Goal: Transaction & Acquisition: Book appointment/travel/reservation

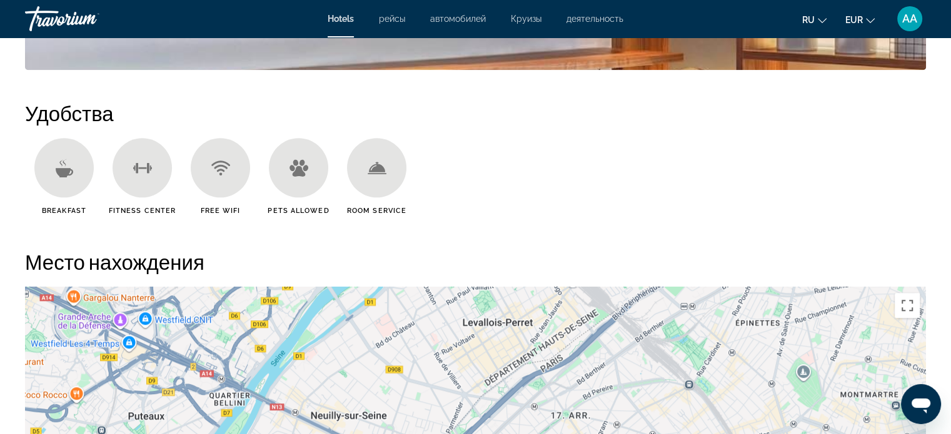
scroll to position [971, 0]
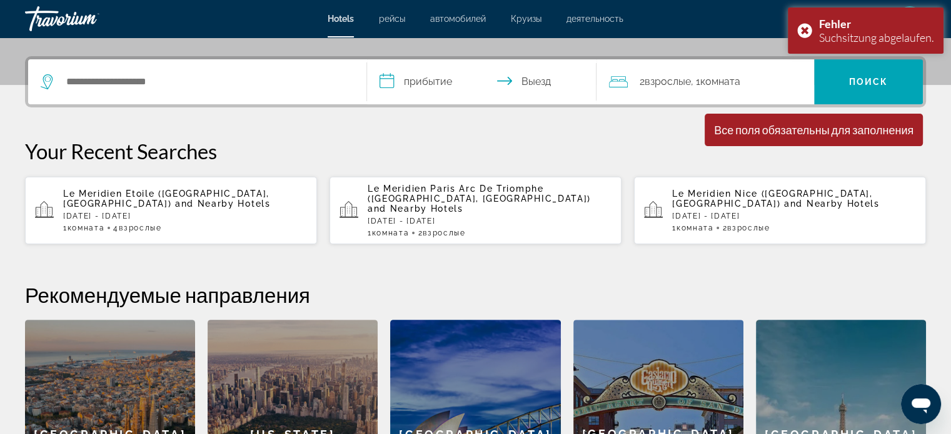
scroll to position [295, 0]
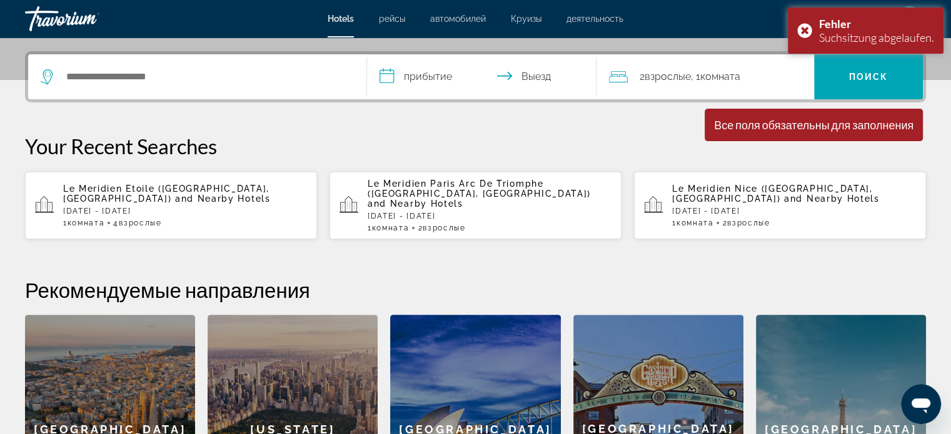
click at [573, 211] on div "Le Meridien Paris Arc De Triomphe ([GEOGRAPHIC_DATA], [GEOGRAPHIC_DATA]) and Ne…" at bounding box center [490, 206] width 244 height 54
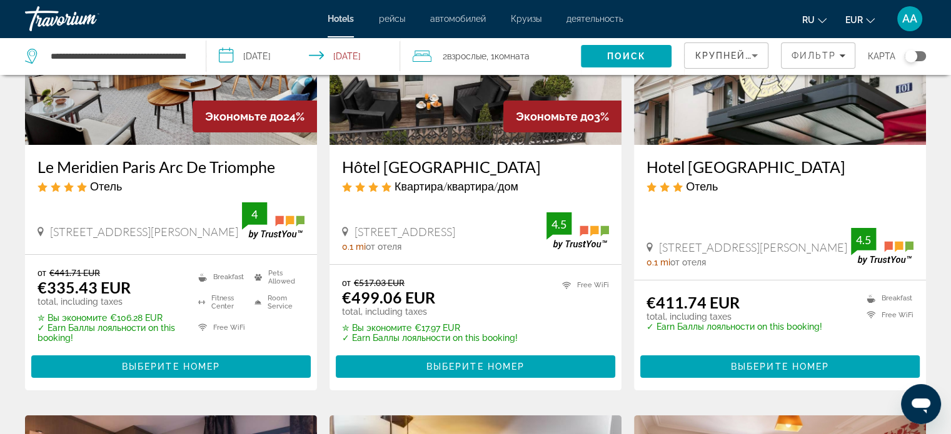
scroll to position [174, 0]
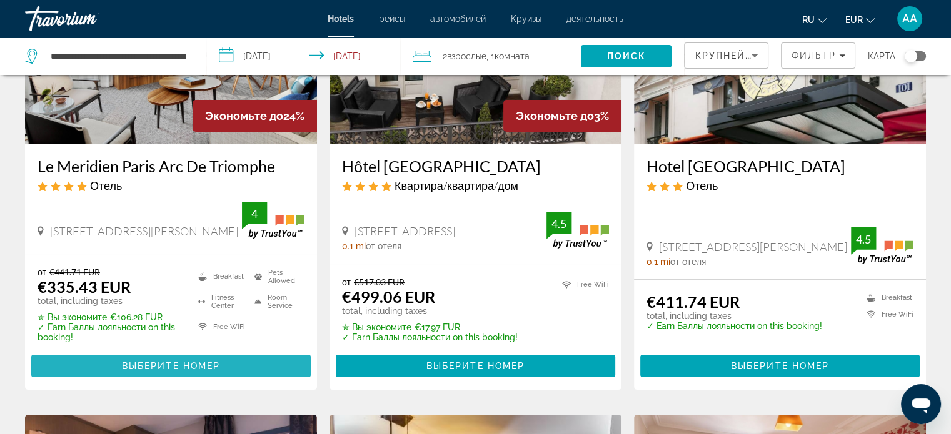
click at [266, 355] on span "Hauptinhalt" at bounding box center [170, 366] width 279 height 30
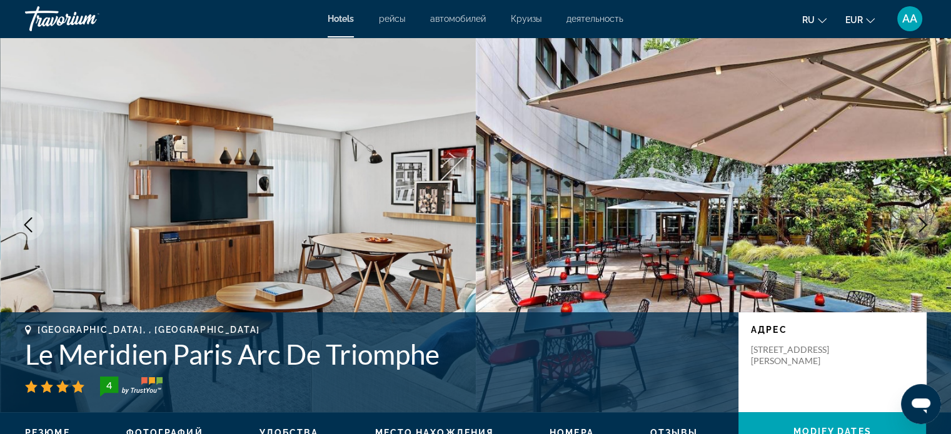
click at [866, 365] on div "[STREET_ADDRESS][PERSON_NAME]" at bounding box center [832, 355] width 163 height 23
click at [878, 326] on p "адрес" at bounding box center [832, 330] width 163 height 10
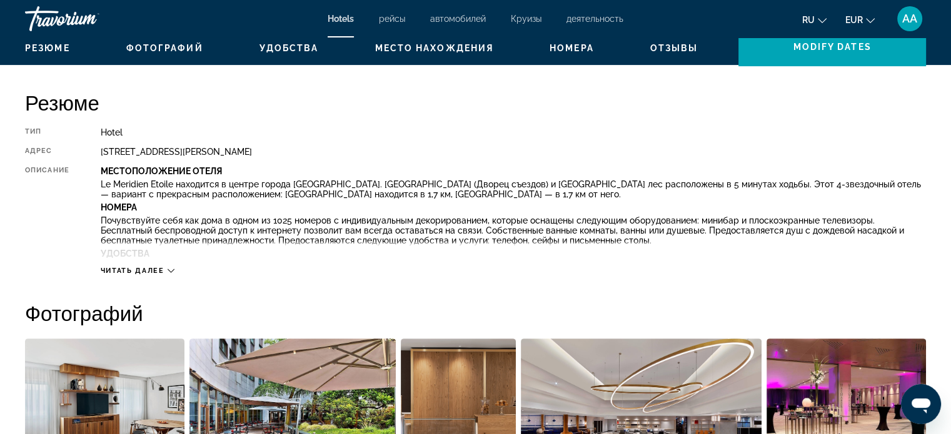
scroll to position [388, 0]
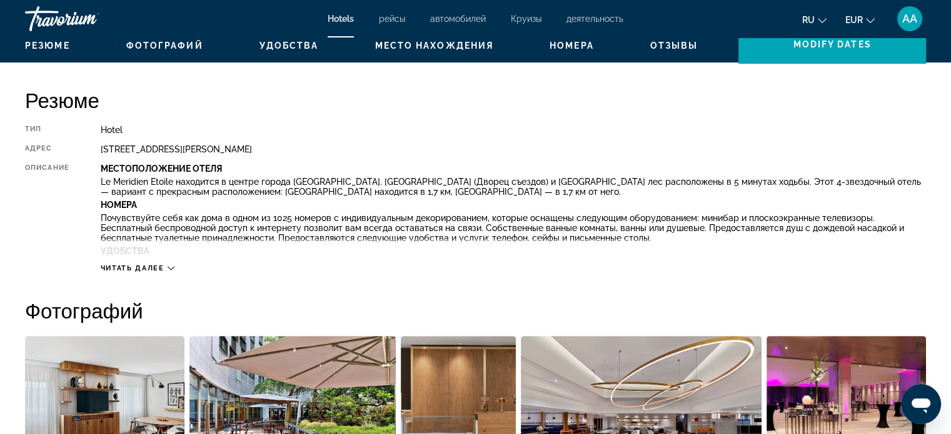
click at [849, 346] on img "Open full-screen image slider" at bounding box center [845, 413] width 159 height 155
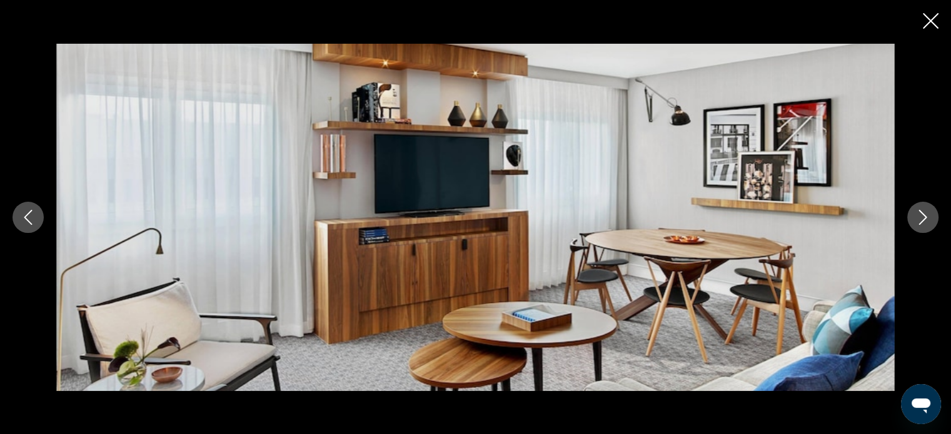
scroll to position [421, 0]
click at [918, 218] on icon "Next image" at bounding box center [922, 217] width 15 height 15
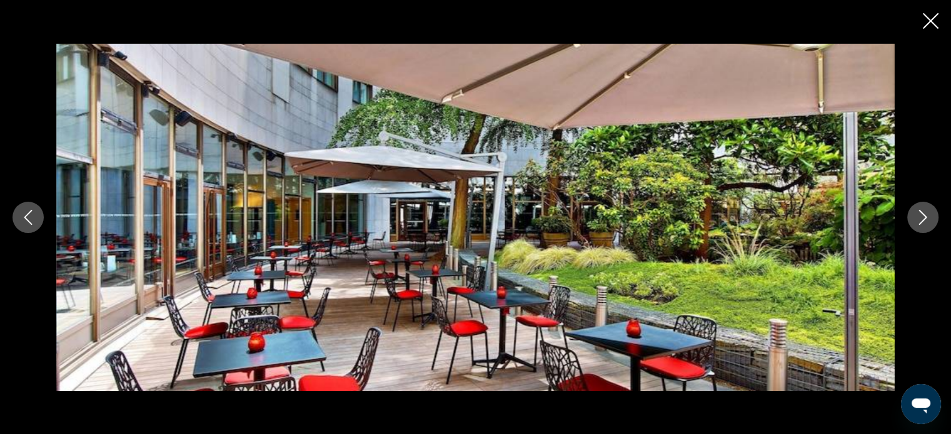
click at [923, 221] on icon "Next image" at bounding box center [922, 217] width 15 height 15
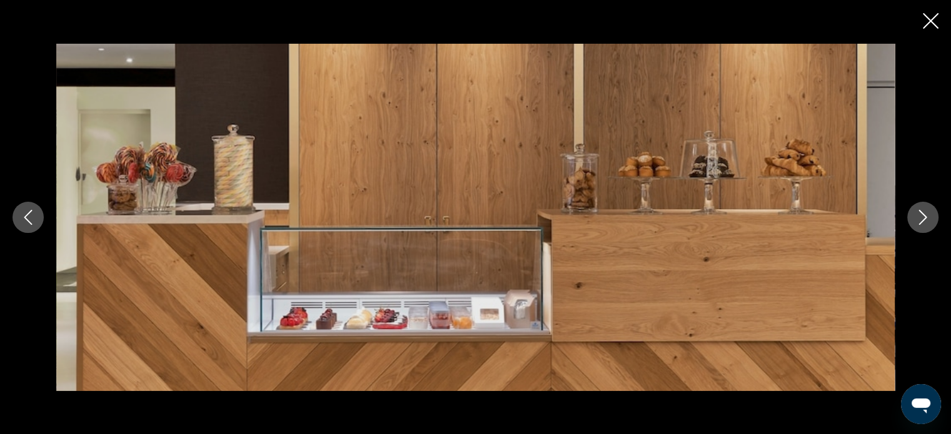
click at [912, 226] on button "Next image" at bounding box center [922, 217] width 31 height 31
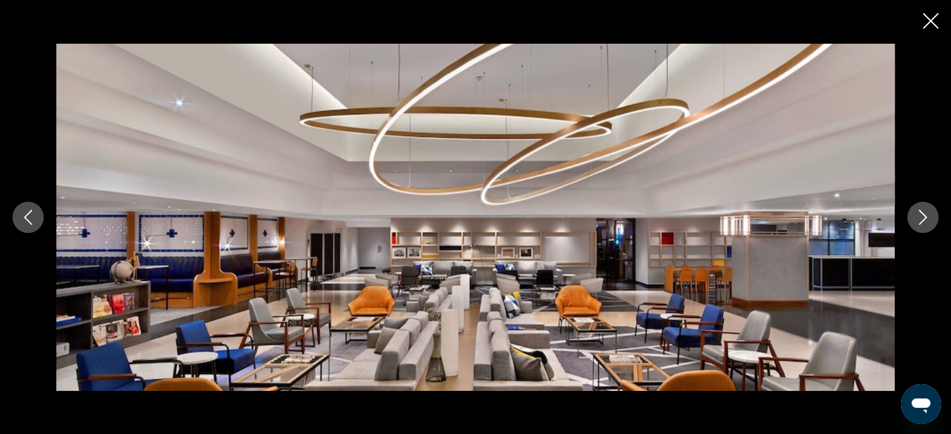
click at [912, 225] on button "Next image" at bounding box center [922, 217] width 31 height 31
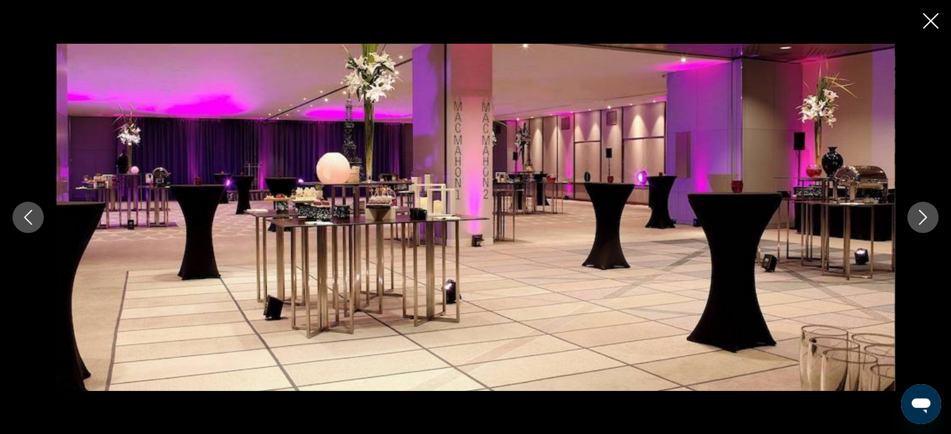
click at [913, 226] on button "Next image" at bounding box center [922, 217] width 31 height 31
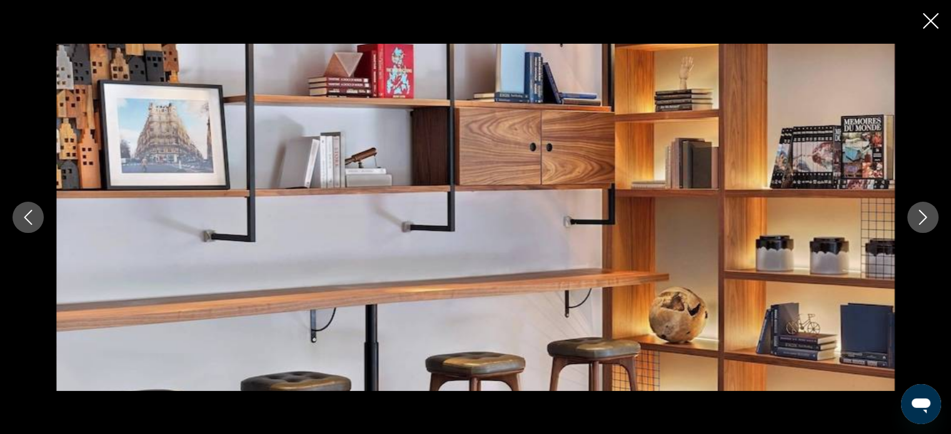
click at [913, 226] on button "Next image" at bounding box center [922, 217] width 31 height 31
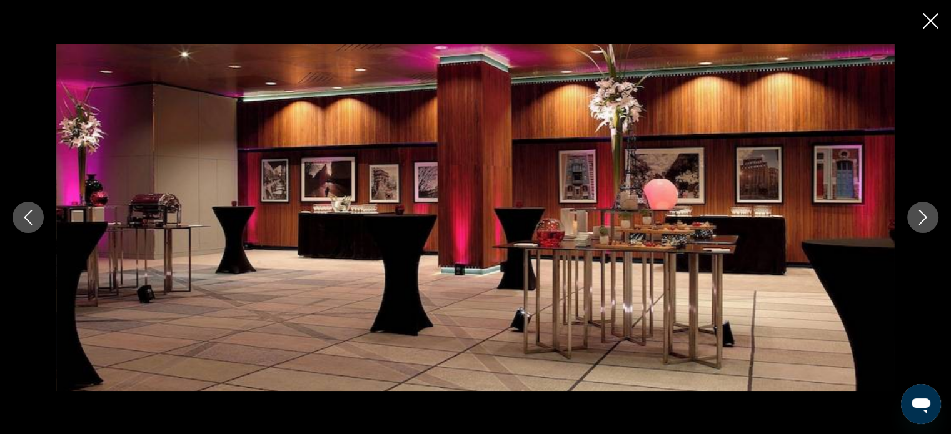
click at [911, 228] on button "Next image" at bounding box center [922, 217] width 31 height 31
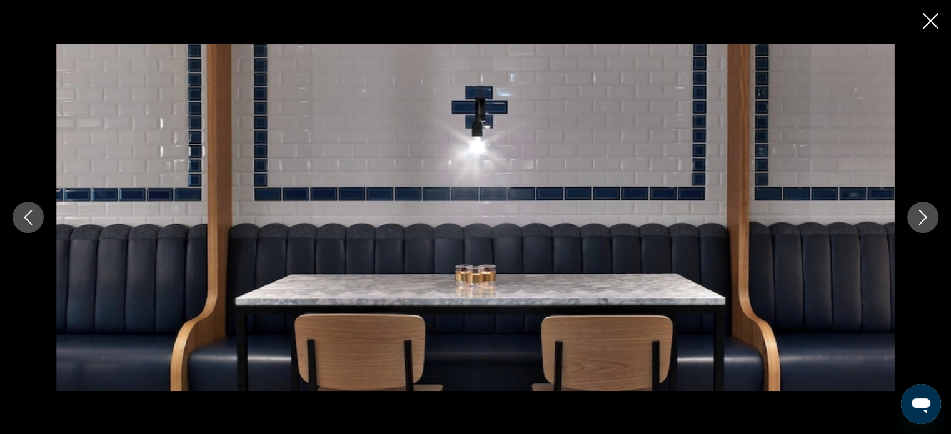
click at [911, 228] on button "Next image" at bounding box center [922, 217] width 31 height 31
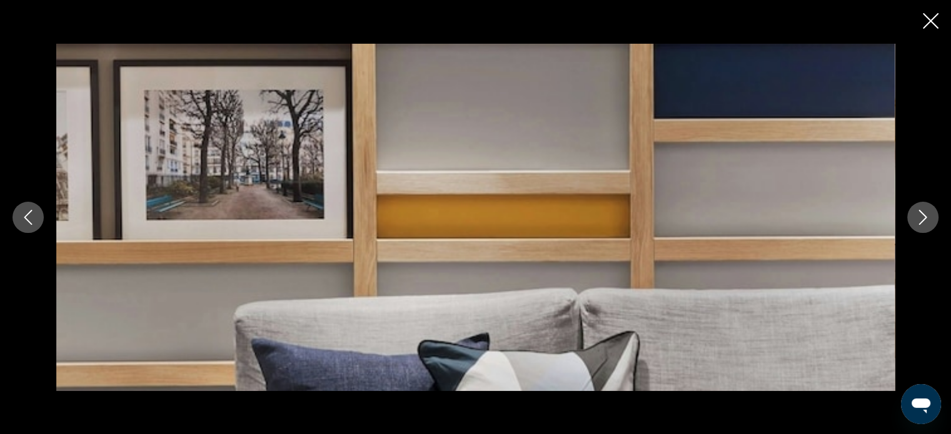
click at [918, 225] on button "Next image" at bounding box center [922, 217] width 31 height 31
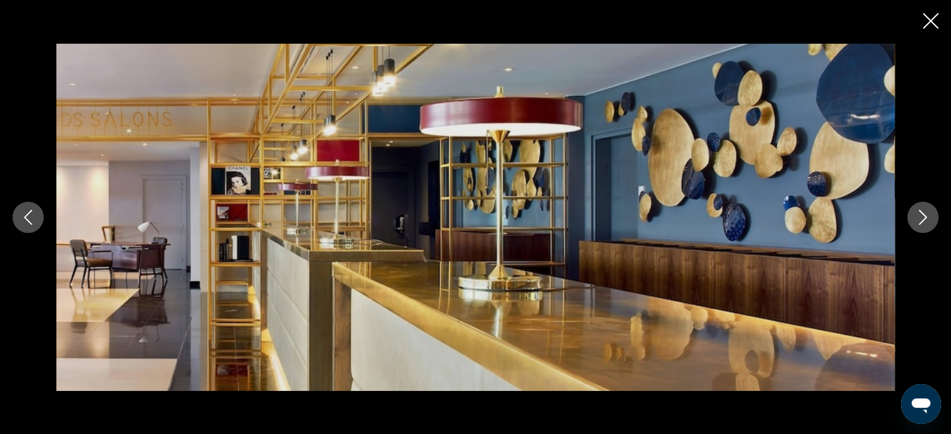
click at [921, 224] on icon "Next image" at bounding box center [922, 217] width 15 height 15
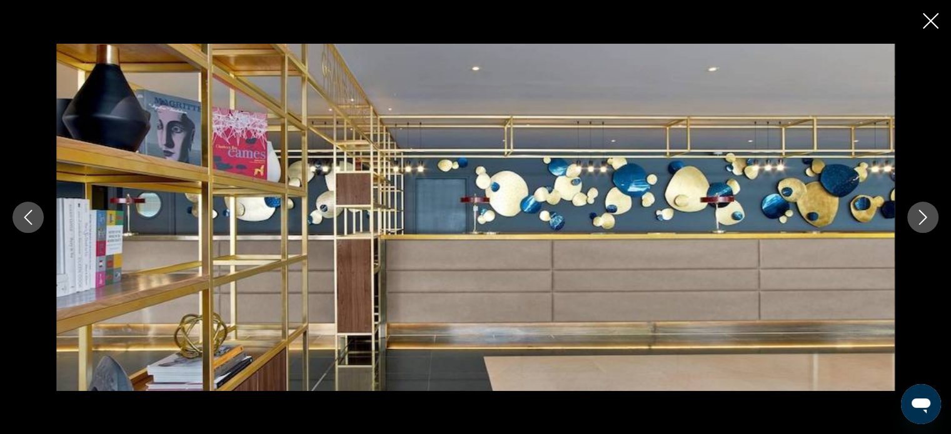
click at [923, 223] on icon "Next image" at bounding box center [922, 217] width 15 height 15
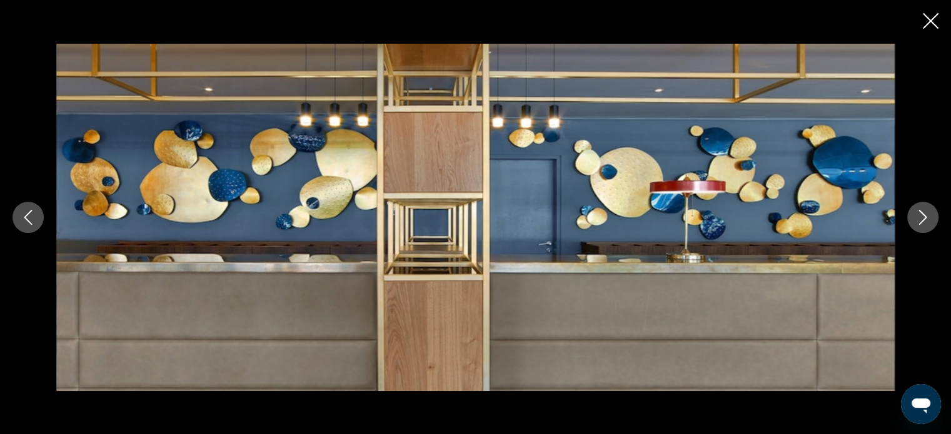
click at [927, 225] on button "Next image" at bounding box center [922, 217] width 31 height 31
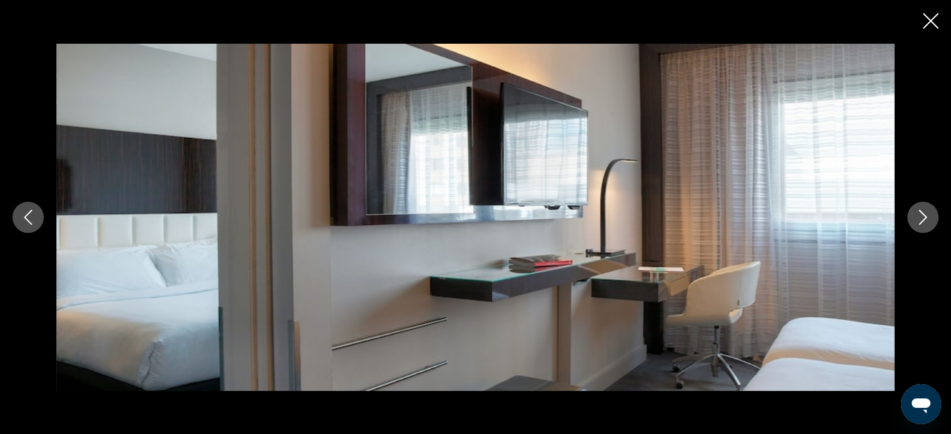
click at [919, 224] on icon "Next image" at bounding box center [923, 217] width 8 height 15
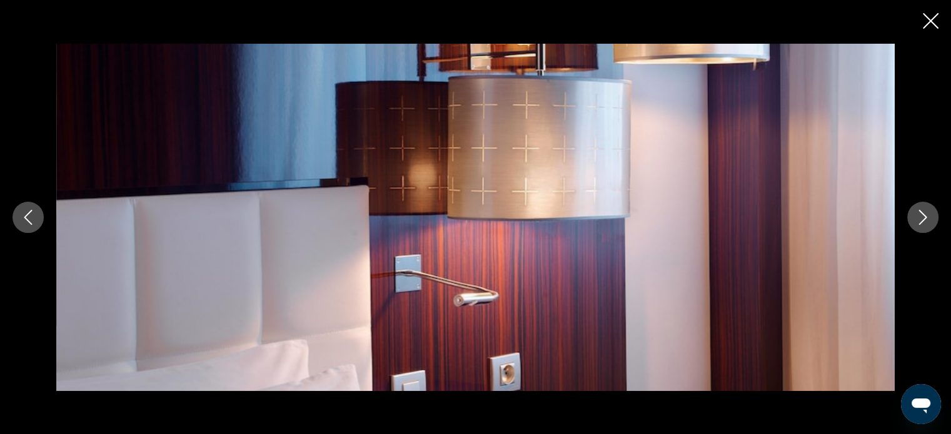
click at [918, 226] on button "Next image" at bounding box center [922, 217] width 31 height 31
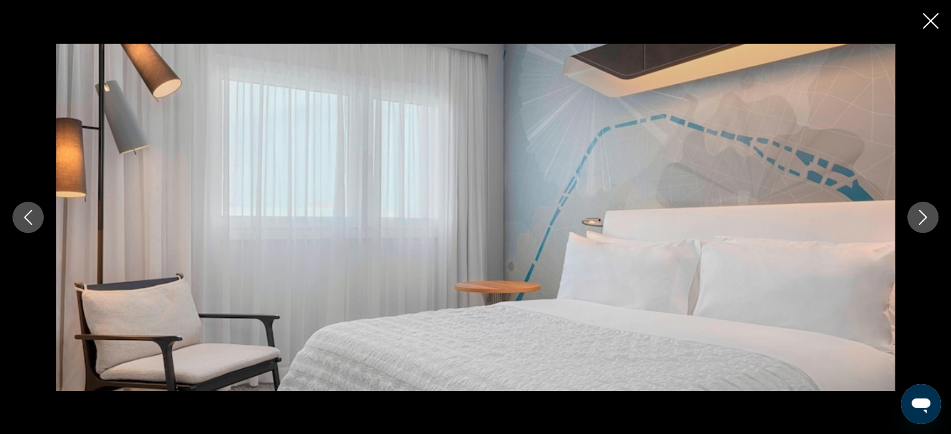
click at [921, 224] on icon "Next image" at bounding box center [922, 217] width 15 height 15
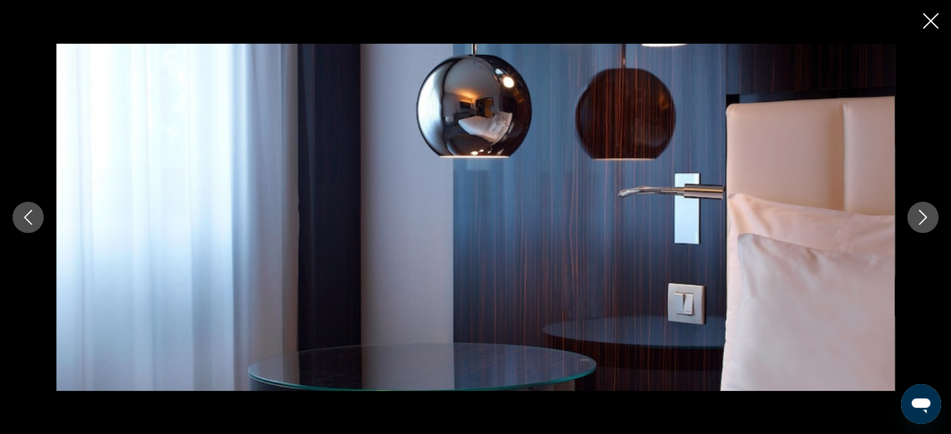
click at [922, 223] on icon "Next image" at bounding box center [922, 217] width 15 height 15
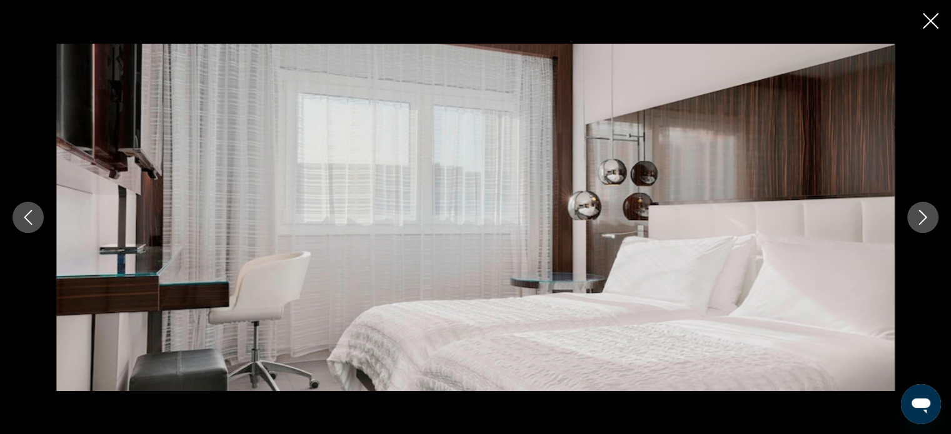
click at [919, 226] on button "Next image" at bounding box center [922, 217] width 31 height 31
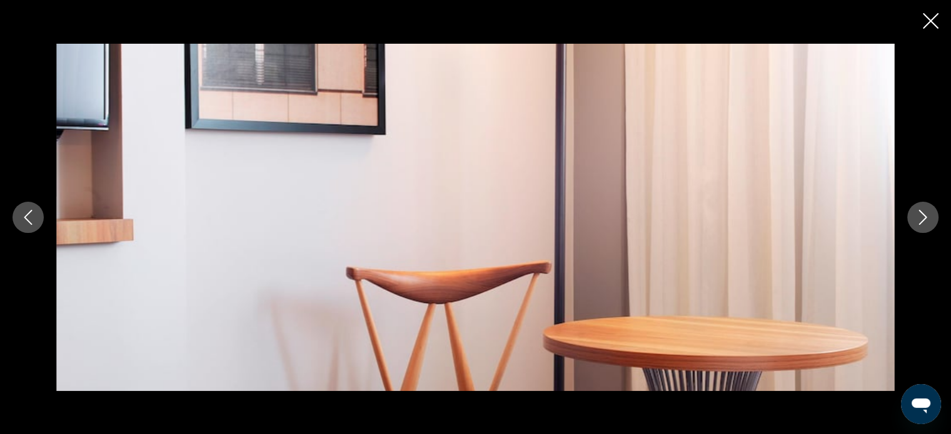
click at [920, 226] on button "Next image" at bounding box center [922, 217] width 31 height 31
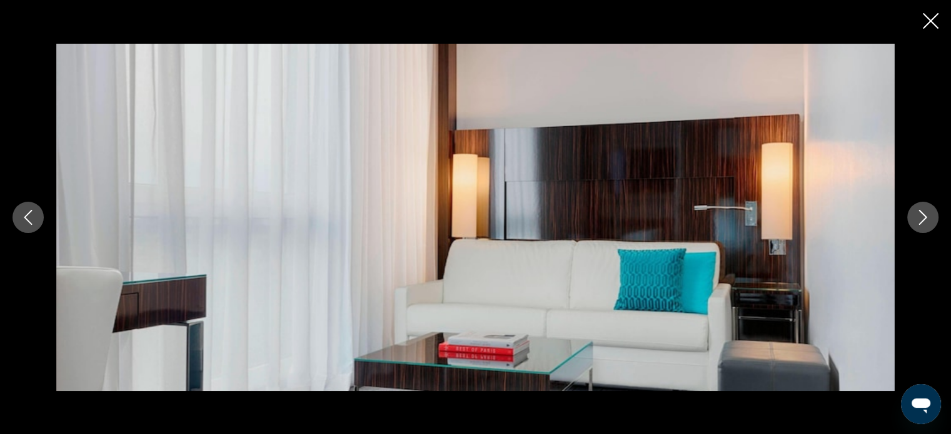
click at [920, 225] on button "Next image" at bounding box center [922, 217] width 31 height 31
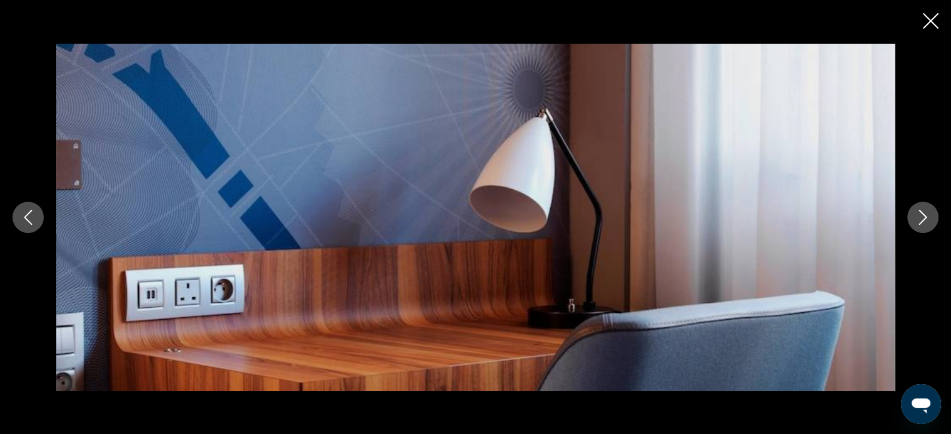
click at [918, 226] on button "Next image" at bounding box center [922, 217] width 31 height 31
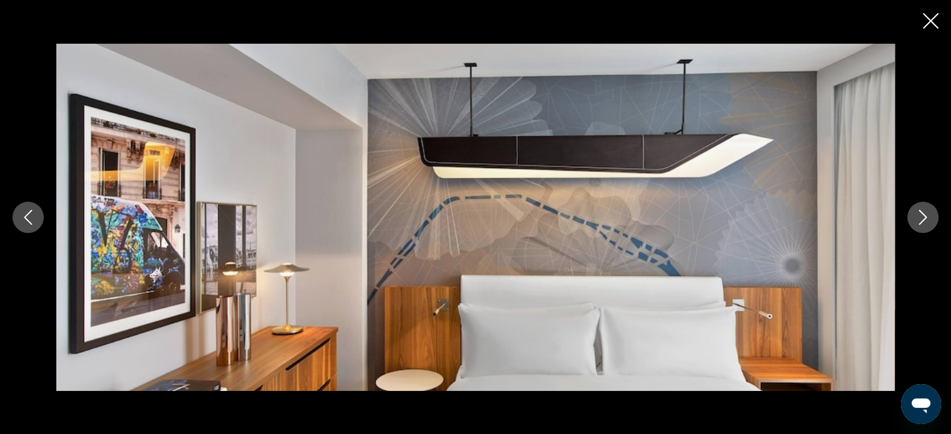
click at [925, 224] on icon "Next image" at bounding box center [922, 217] width 15 height 15
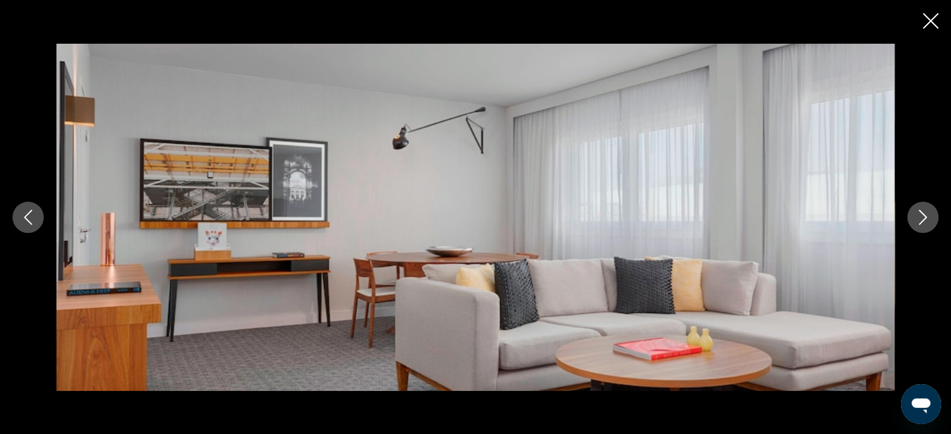
click at [923, 224] on icon "Next image" at bounding box center [922, 217] width 15 height 15
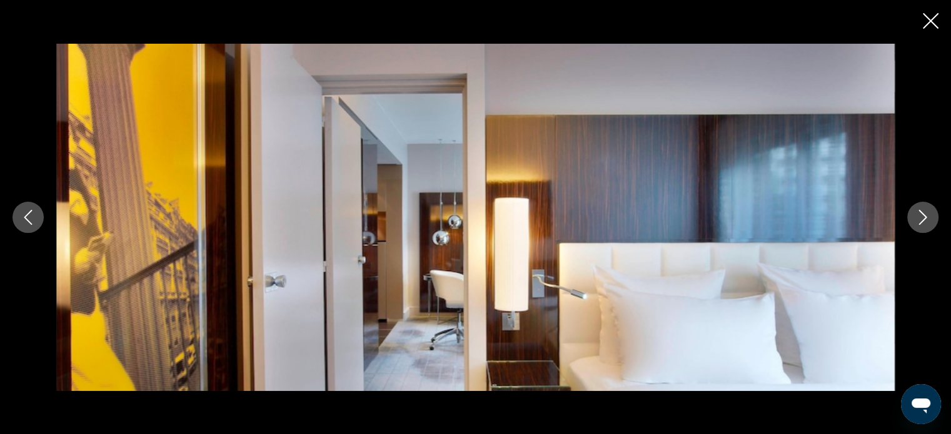
click at [918, 228] on button "Next image" at bounding box center [922, 217] width 31 height 31
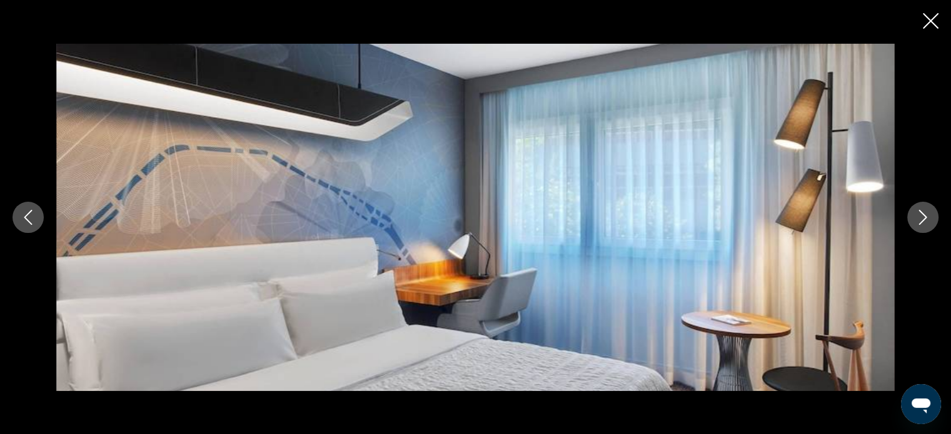
click at [916, 227] on button "Next image" at bounding box center [922, 217] width 31 height 31
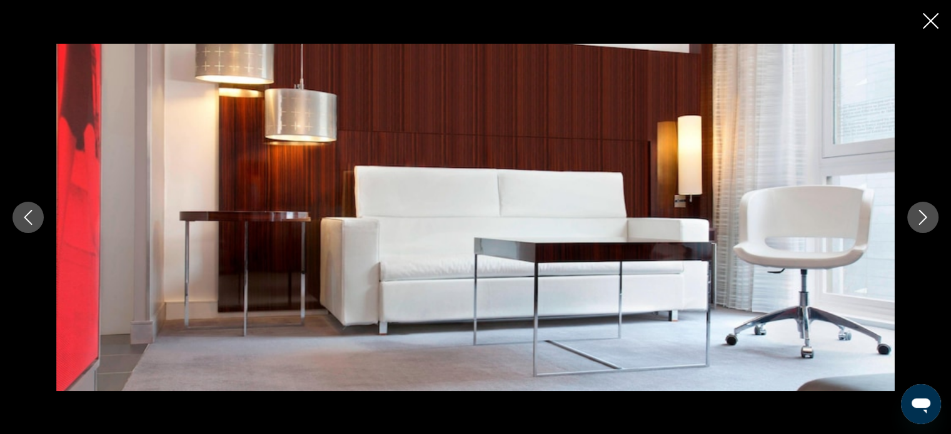
click at [927, 223] on icon "Next image" at bounding box center [922, 217] width 15 height 15
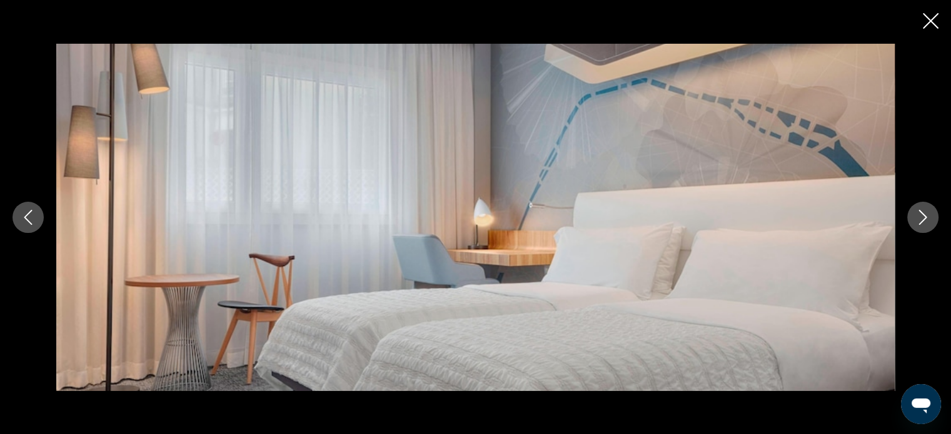
click at [923, 222] on icon "Next image" at bounding box center [922, 217] width 15 height 15
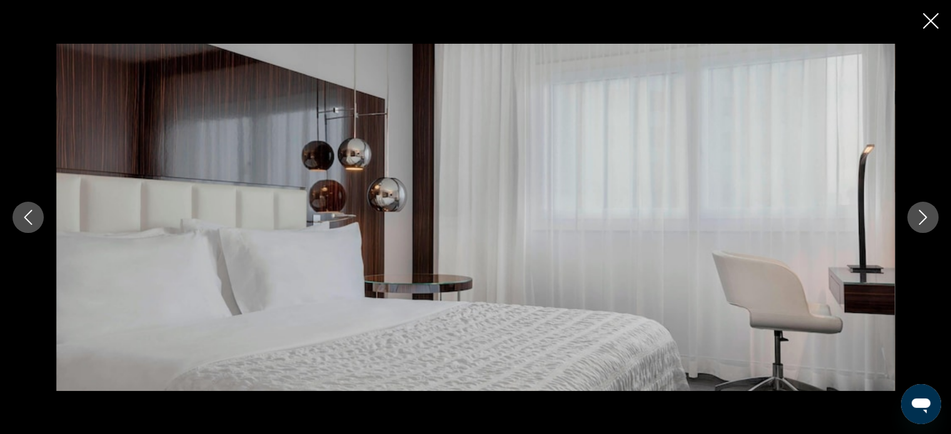
click at [923, 223] on icon "Next image" at bounding box center [922, 217] width 15 height 15
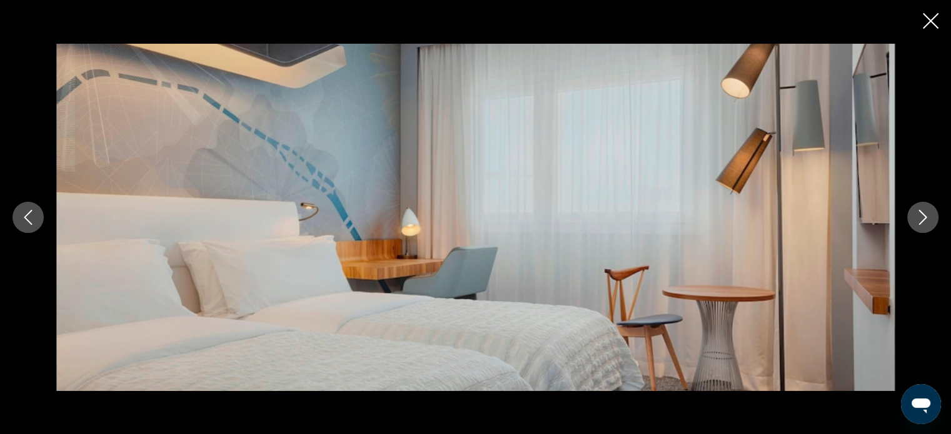
click at [923, 224] on icon "Next image" at bounding box center [922, 217] width 15 height 15
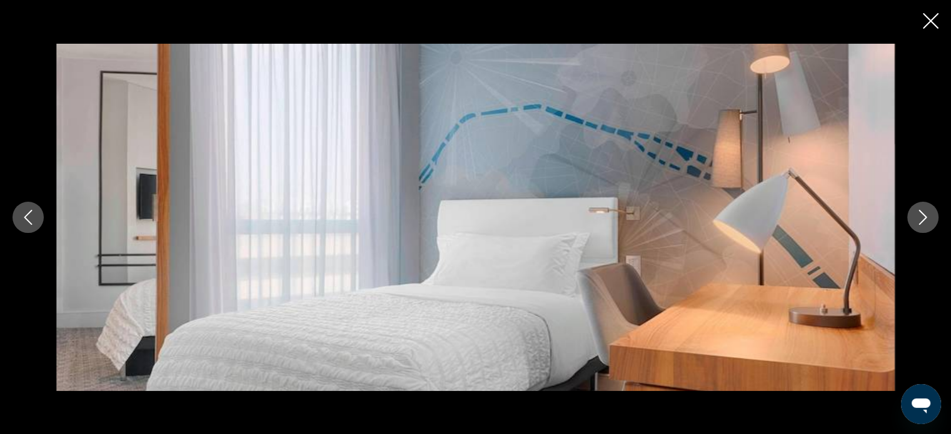
click at [921, 226] on button "Next image" at bounding box center [922, 217] width 31 height 31
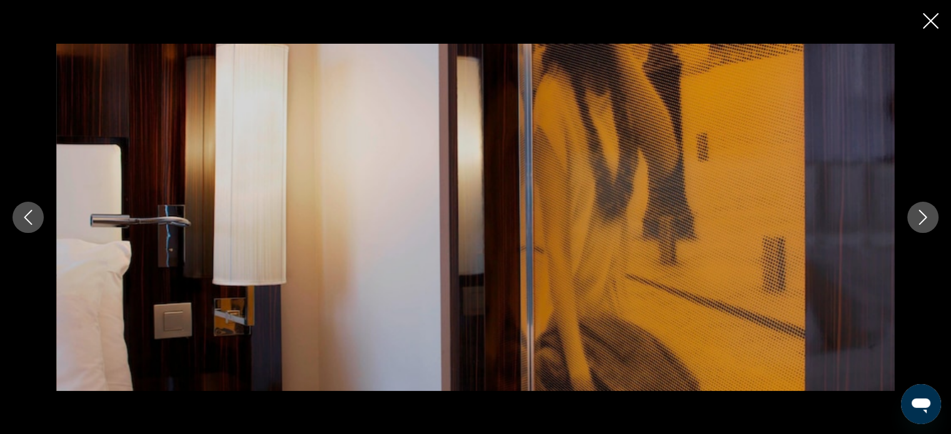
click at [933, 15] on icon "Close slideshow" at bounding box center [931, 21] width 16 height 16
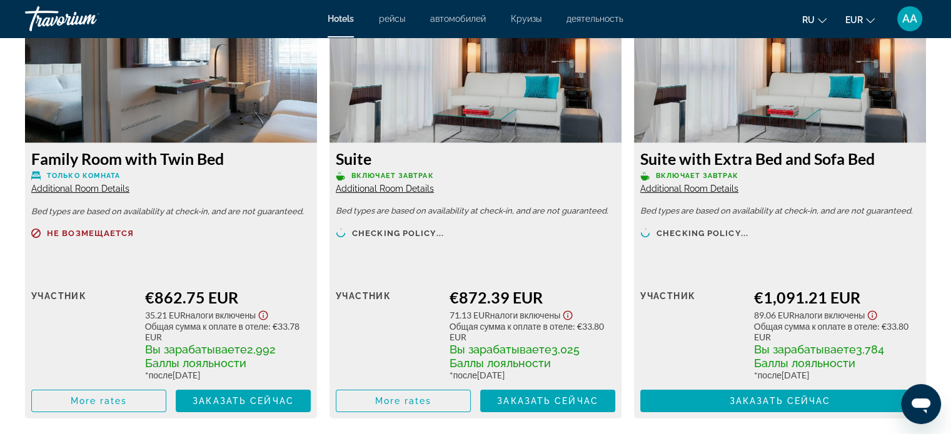
scroll to position [4011, 0]
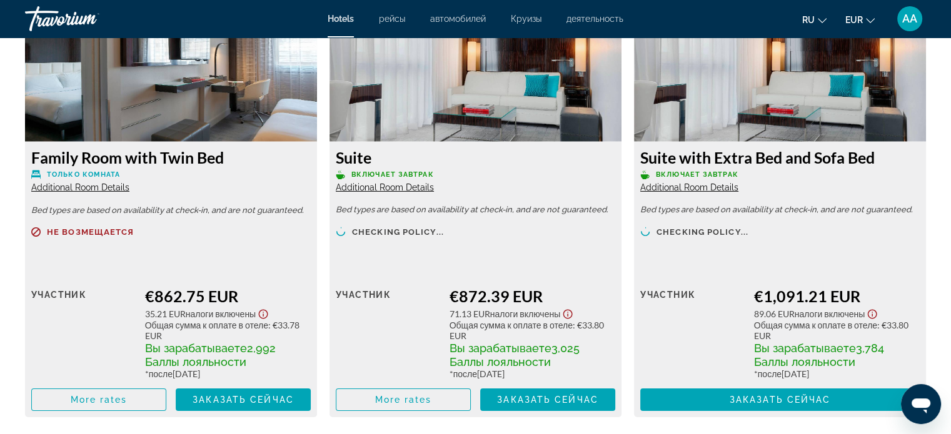
click at [895, 306] on div "€1,091.21 EUR" at bounding box center [837, 296] width 166 height 19
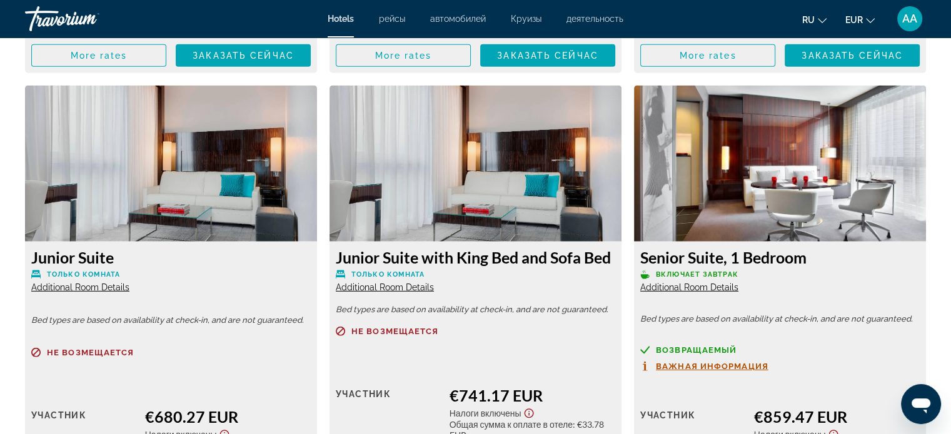
scroll to position [3473, 0]
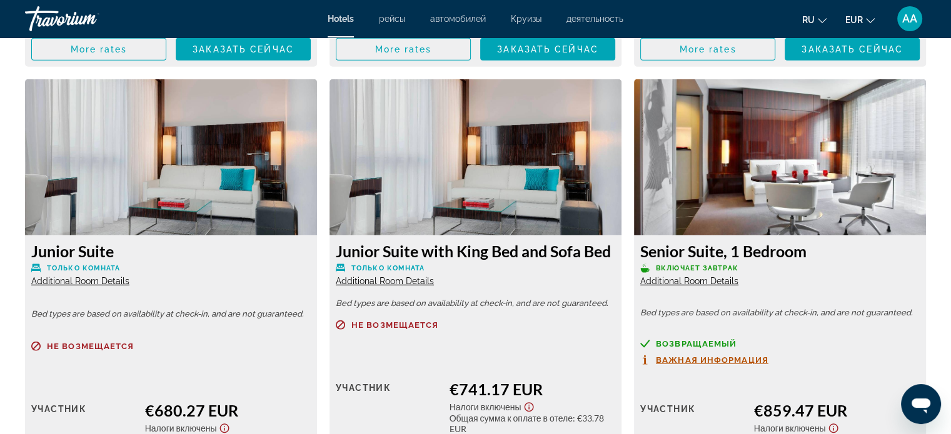
click at [863, 348] on div "возвращаемый" at bounding box center [779, 343] width 279 height 9
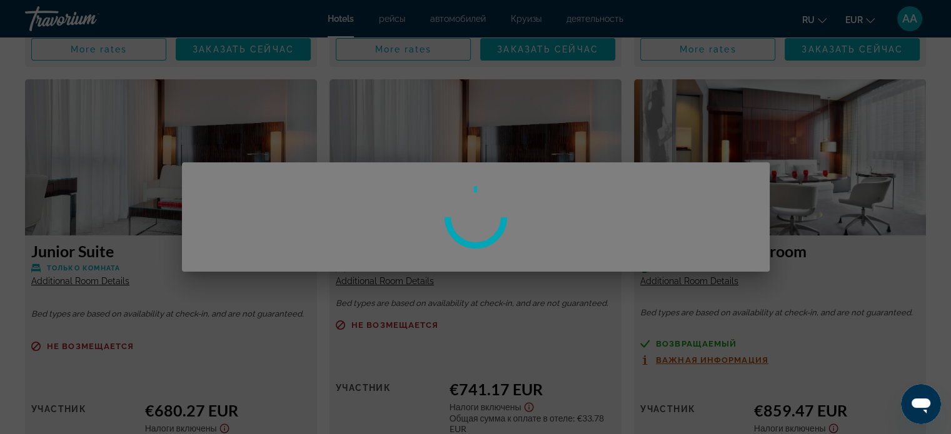
scroll to position [0, 0]
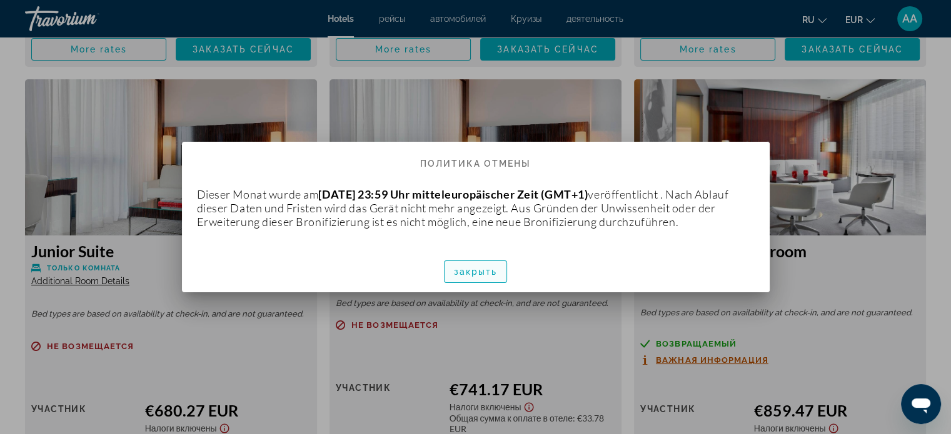
click at [473, 277] on font "закрыть" at bounding box center [476, 272] width 44 height 10
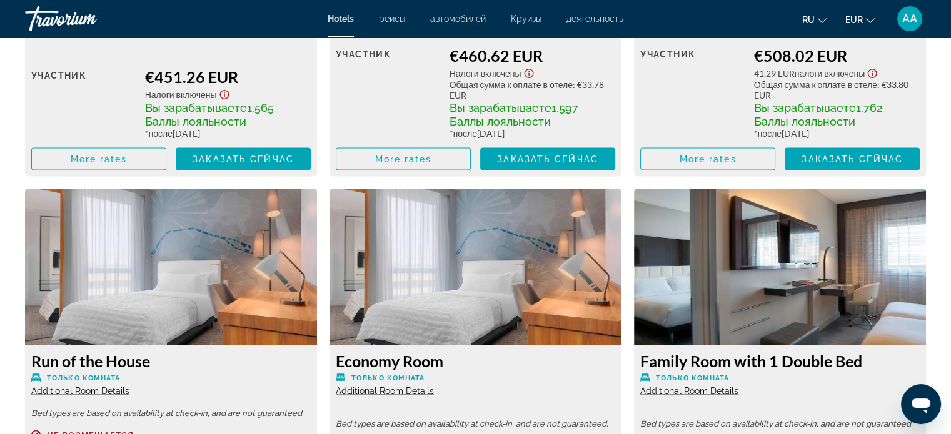
scroll to position [2473, 0]
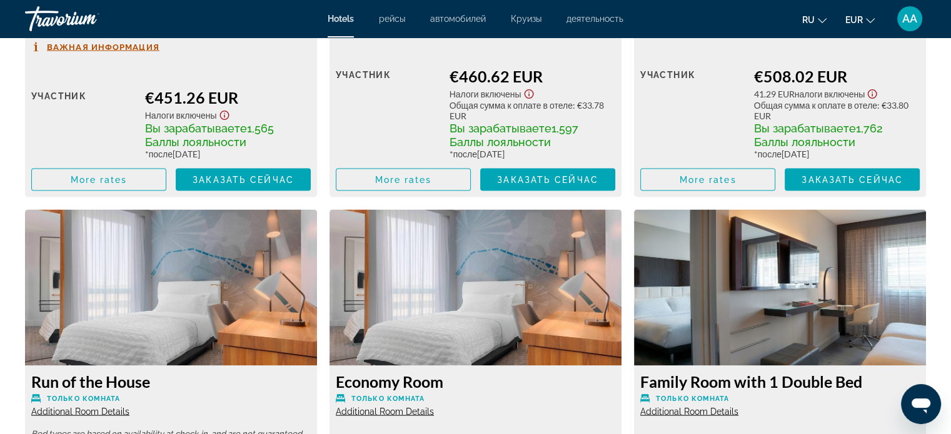
click at [901, 310] on img "Hauptinhalt" at bounding box center [780, 288] width 292 height 156
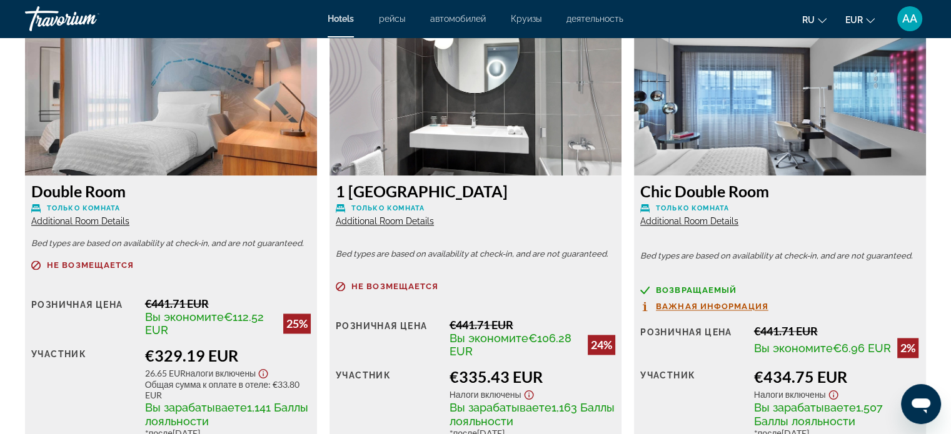
scroll to position [1749, 0]
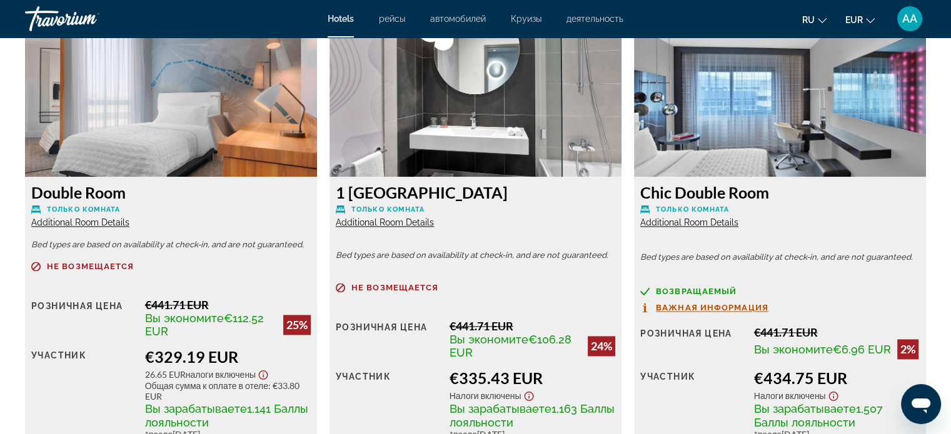
click at [711, 219] on span "Additional Room Details" at bounding box center [689, 223] width 98 height 10
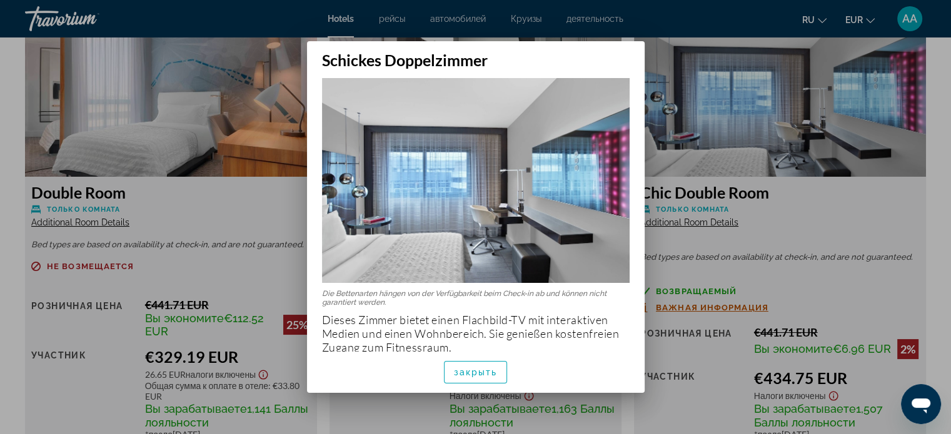
scroll to position [19, 0]
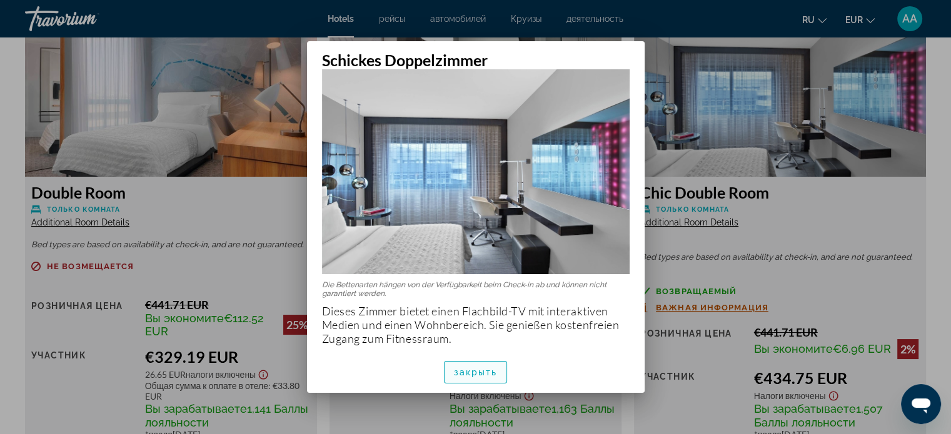
click at [486, 373] on font "закрыть" at bounding box center [476, 373] width 44 height 10
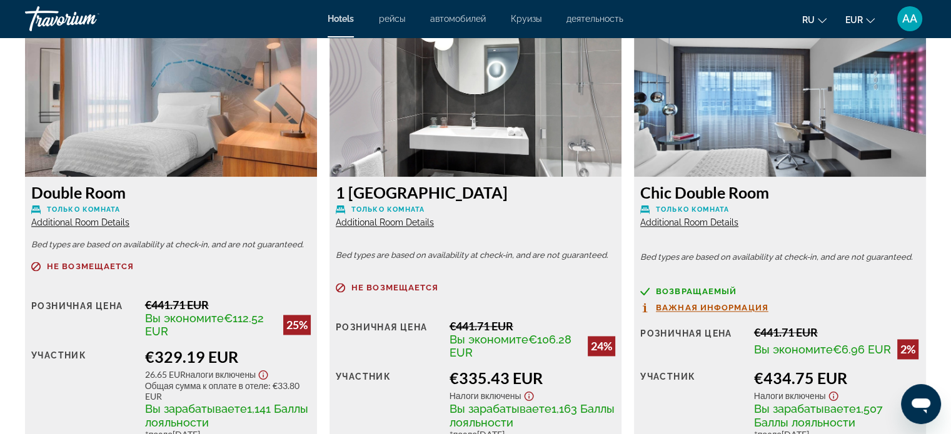
click at [413, 222] on span "Additional Room Details" at bounding box center [385, 223] width 98 height 10
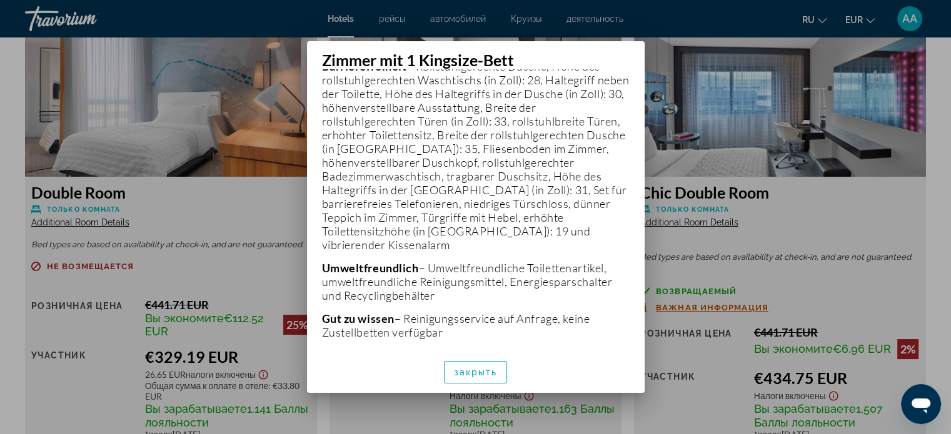
scroll to position [618, 0]
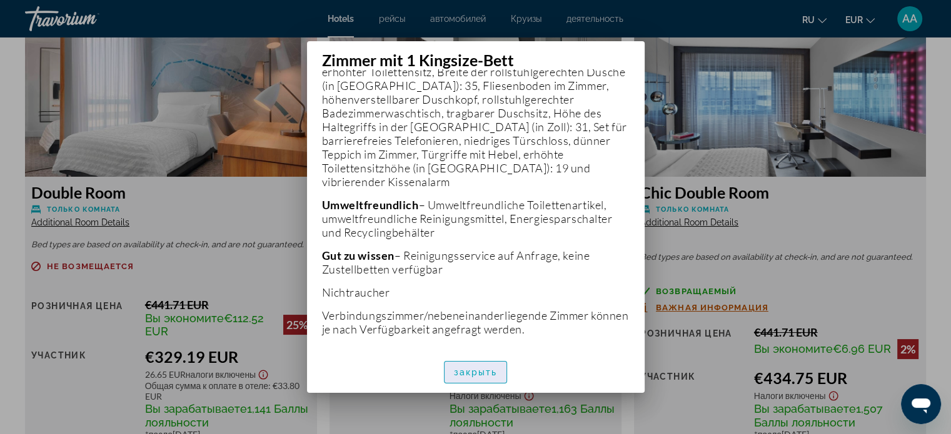
click at [484, 376] on font "закрыть" at bounding box center [476, 373] width 44 height 10
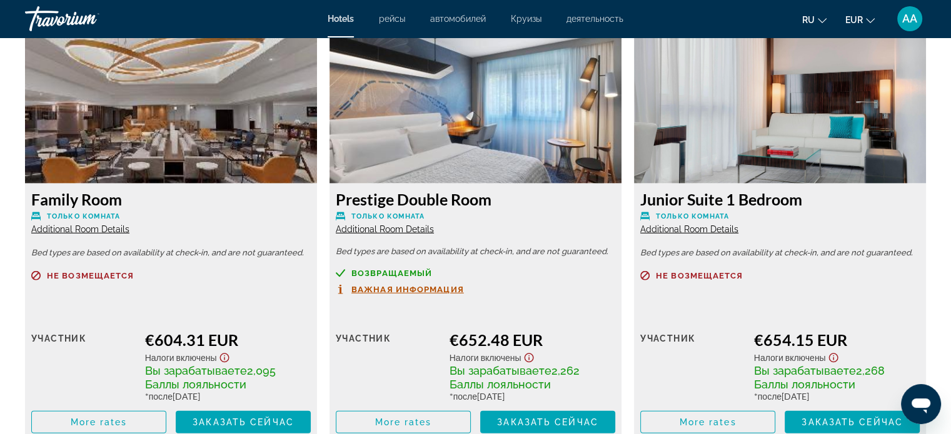
scroll to position [3104, 0]
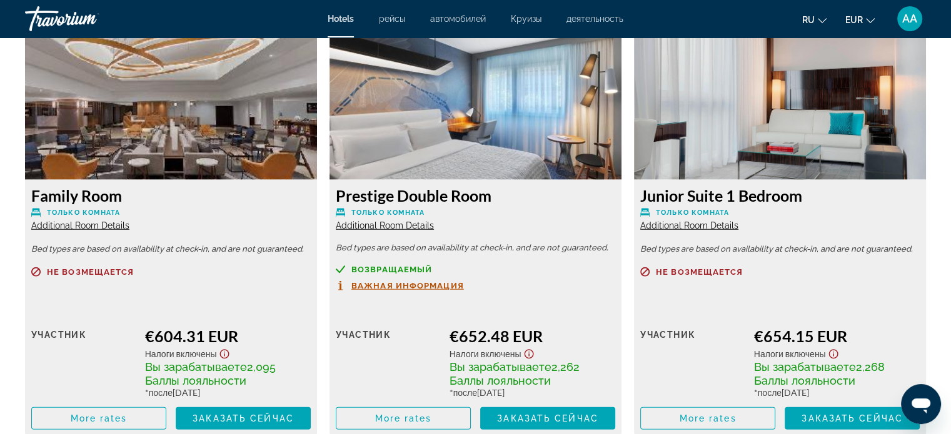
click at [423, 224] on span "Additional Room Details" at bounding box center [385, 226] width 98 height 10
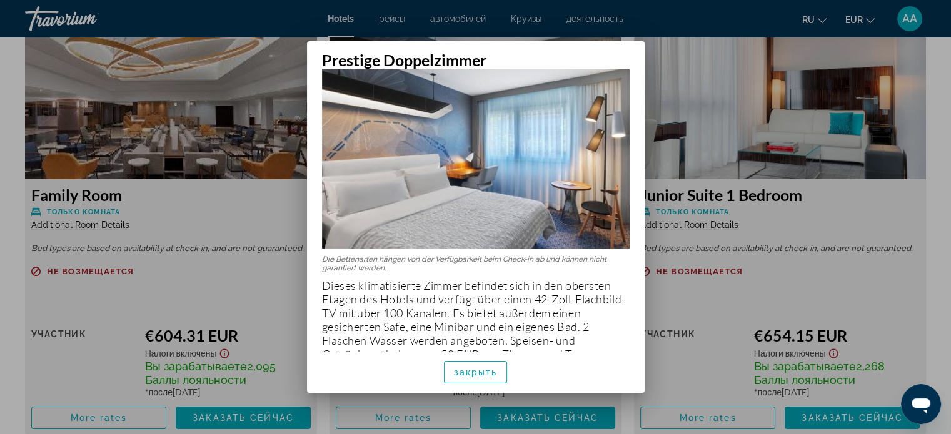
scroll to position [59, 0]
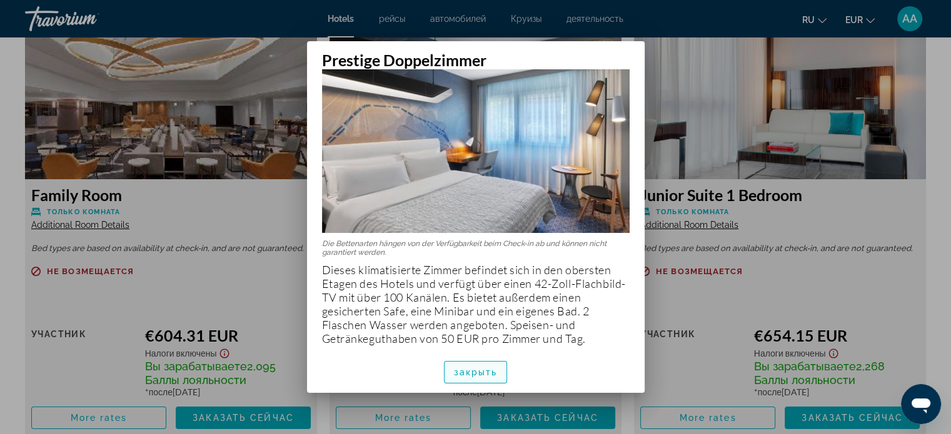
click at [489, 371] on font "закрыть" at bounding box center [476, 373] width 44 height 10
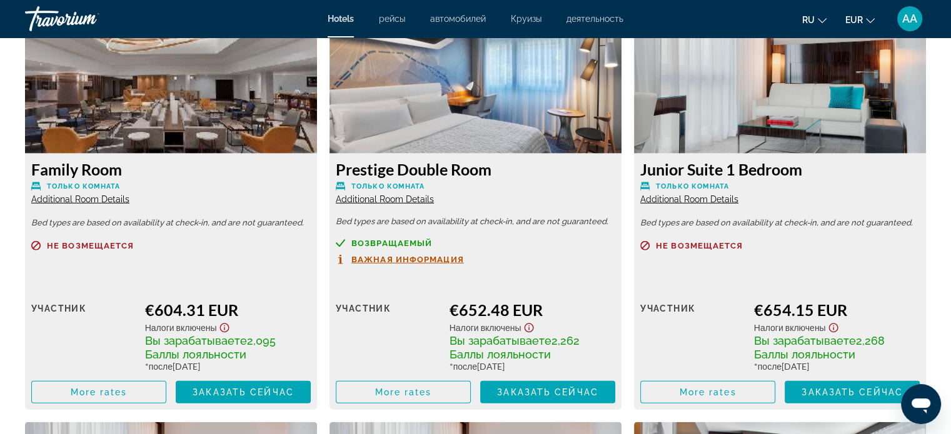
scroll to position [3132, 0]
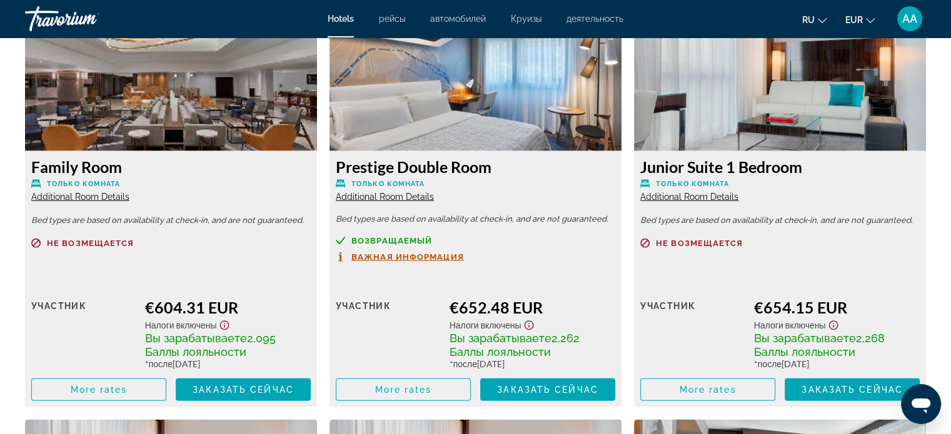
click at [113, 199] on span "Additional Room Details" at bounding box center [80, 197] width 98 height 10
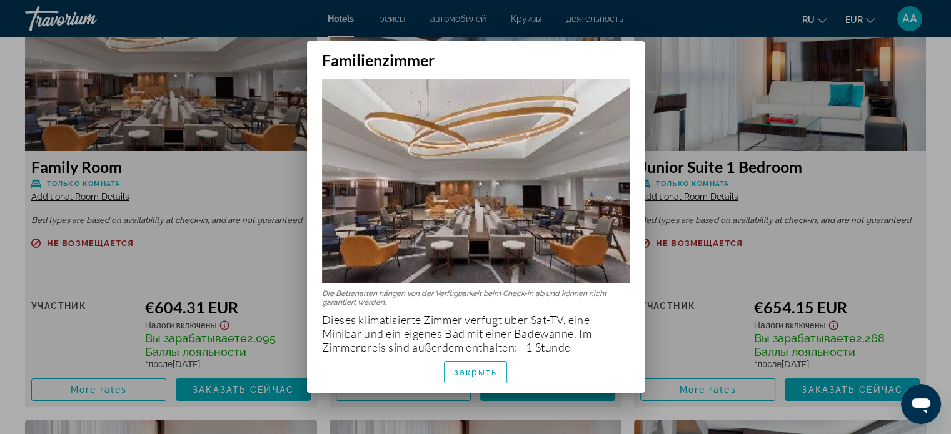
scroll to position [0, 0]
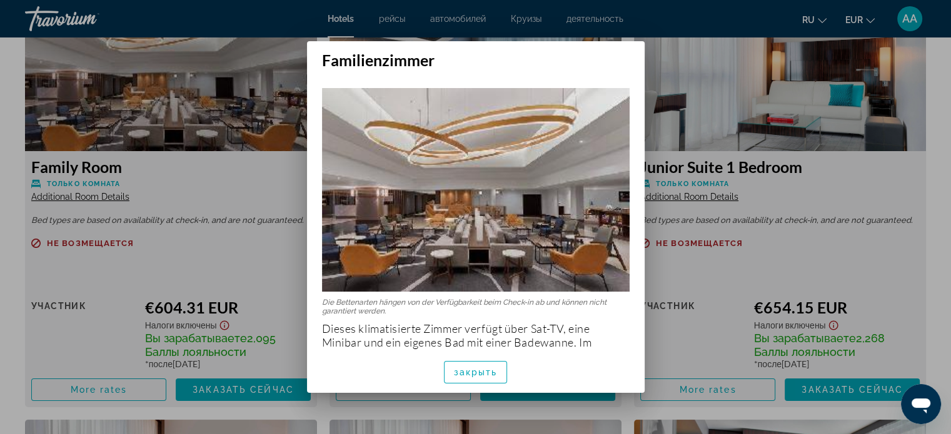
click at [760, 94] on div at bounding box center [475, 217] width 951 height 434
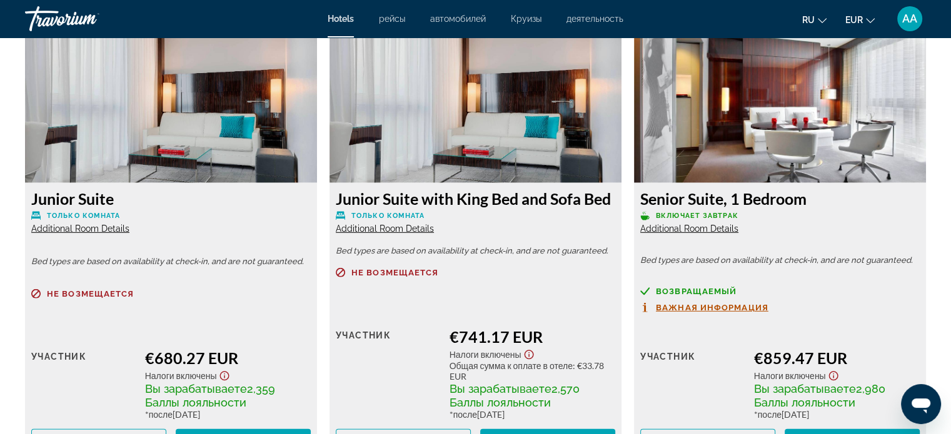
scroll to position [3530, 0]
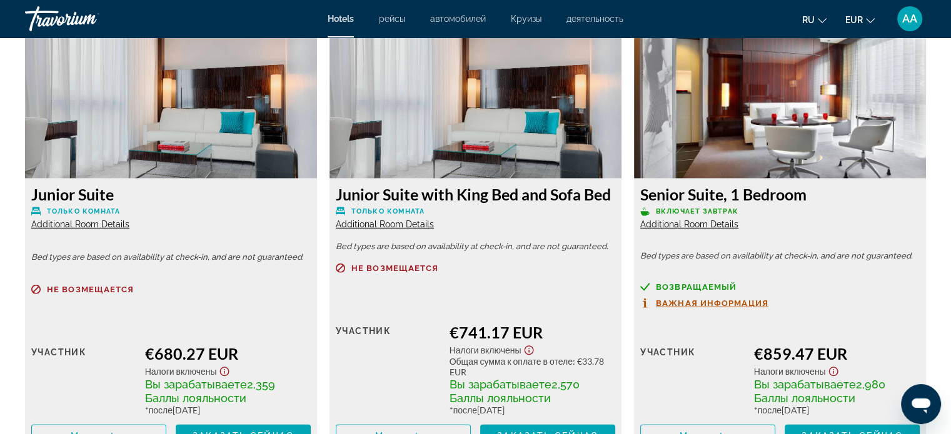
click at [706, 228] on span "Additional Room Details" at bounding box center [689, 224] width 98 height 10
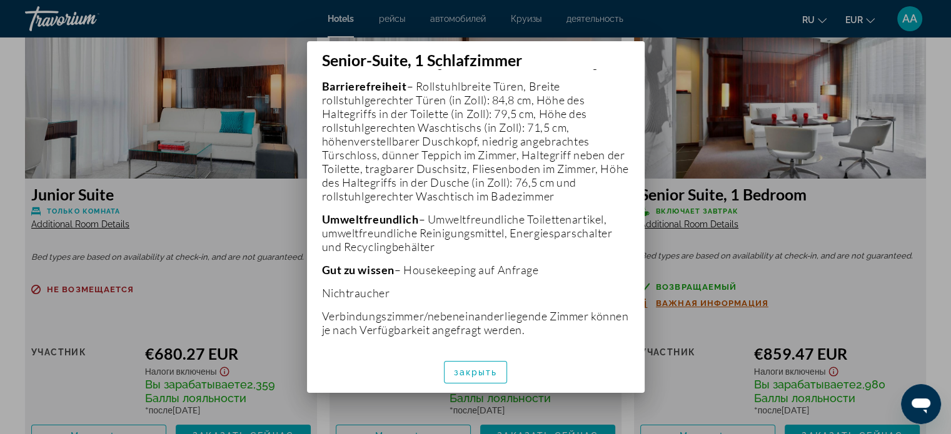
scroll to position [535, 0]
click at [873, 273] on div at bounding box center [475, 217] width 951 height 434
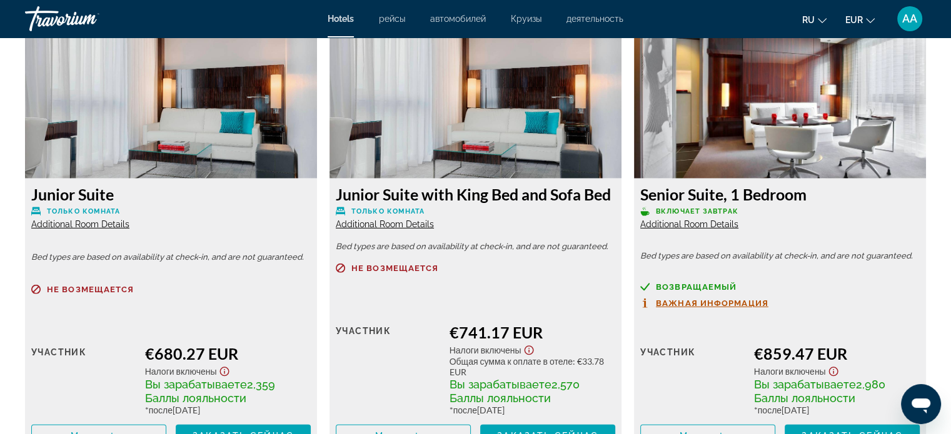
click at [412, 226] on span "Additional Room Details" at bounding box center [385, 224] width 98 height 10
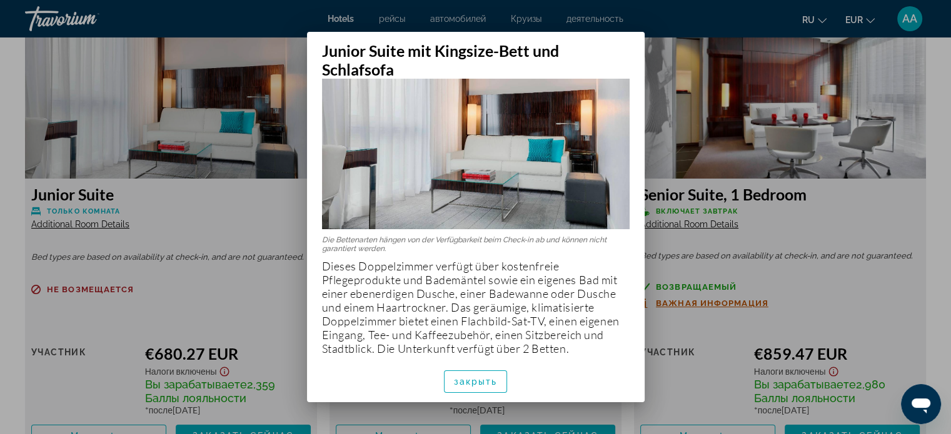
scroll to position [88, 0]
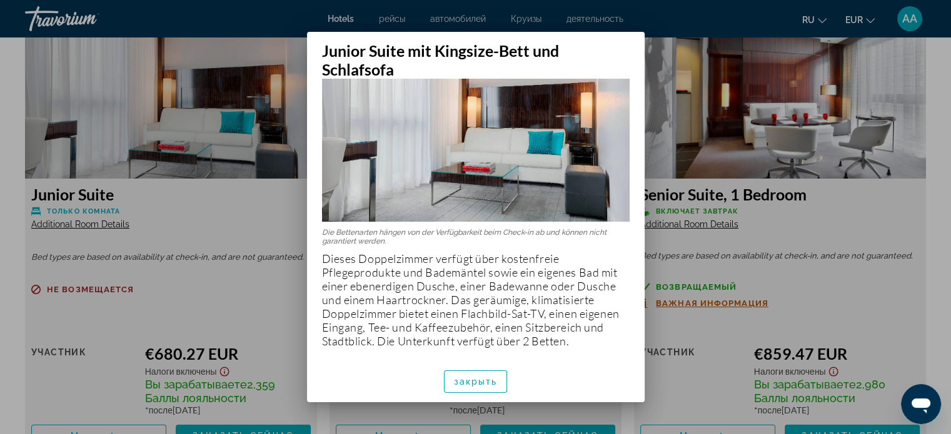
click at [853, 233] on div at bounding box center [475, 217] width 951 height 434
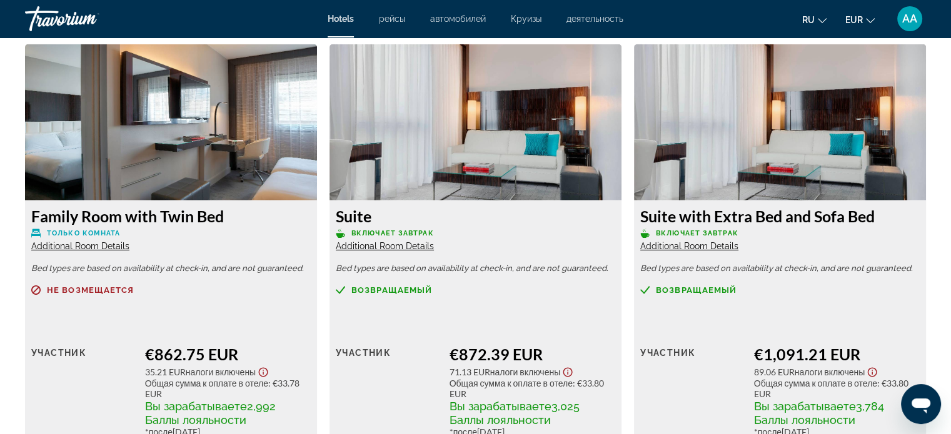
scroll to position [3956, 0]
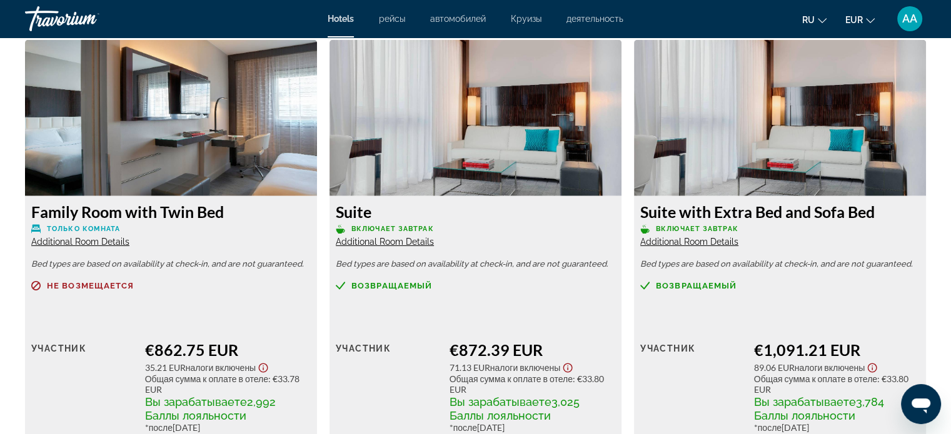
click at [107, 243] on span "Additional Room Details" at bounding box center [80, 242] width 98 height 10
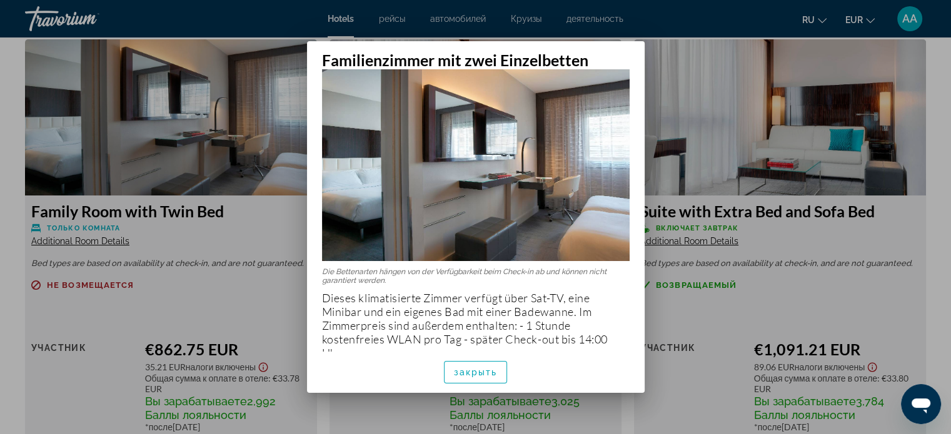
scroll to position [46, 0]
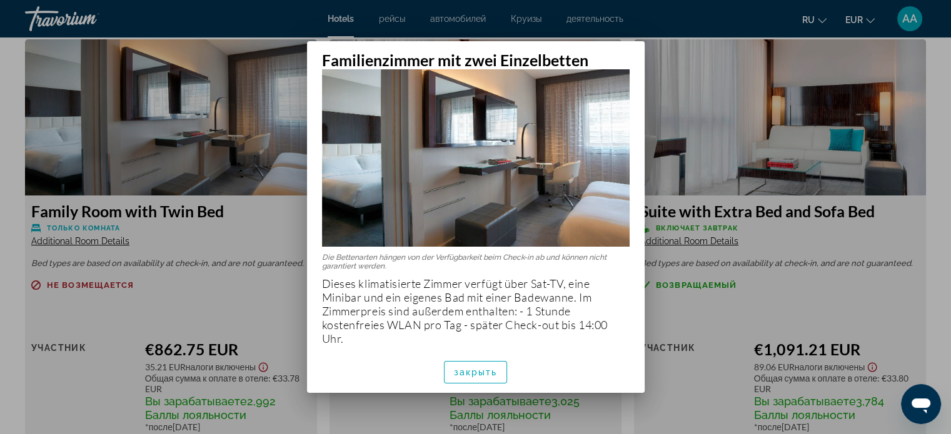
click at [688, 68] on div at bounding box center [475, 217] width 951 height 434
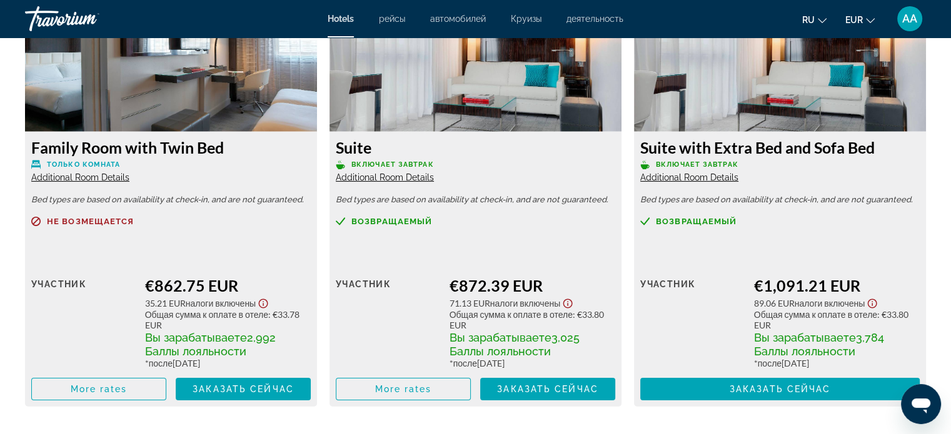
scroll to position [4026, 0]
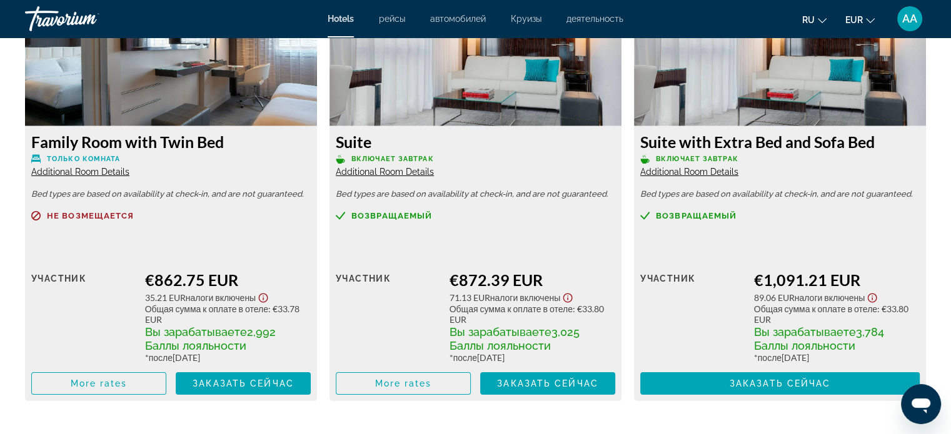
click at [694, 177] on span "Additional Room Details" at bounding box center [689, 172] width 98 height 10
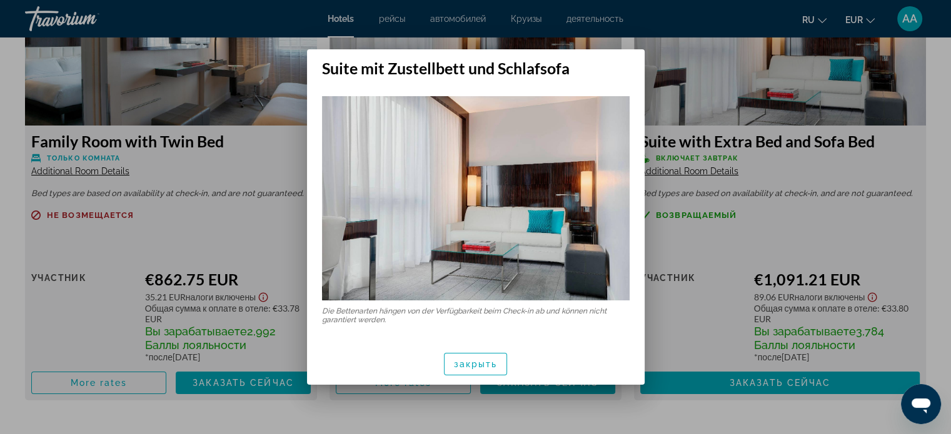
click at [703, 60] on div at bounding box center [475, 217] width 951 height 434
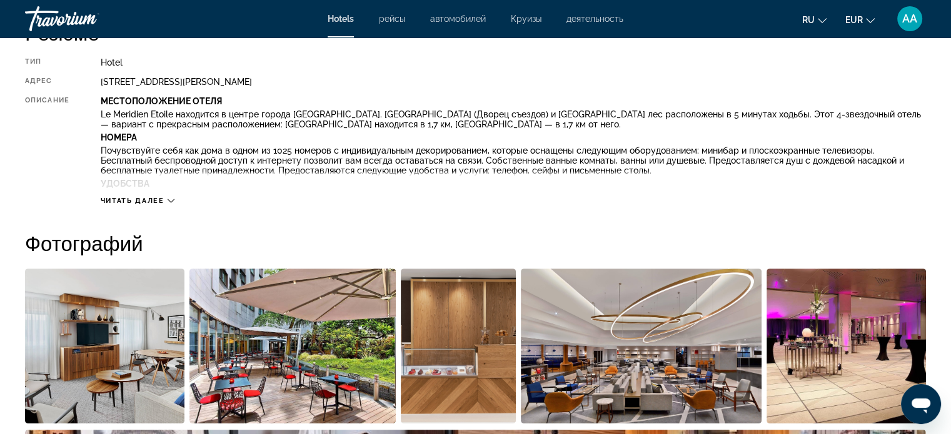
scroll to position [456, 0]
click at [148, 198] on span "Читать далее" at bounding box center [133, 200] width 64 height 8
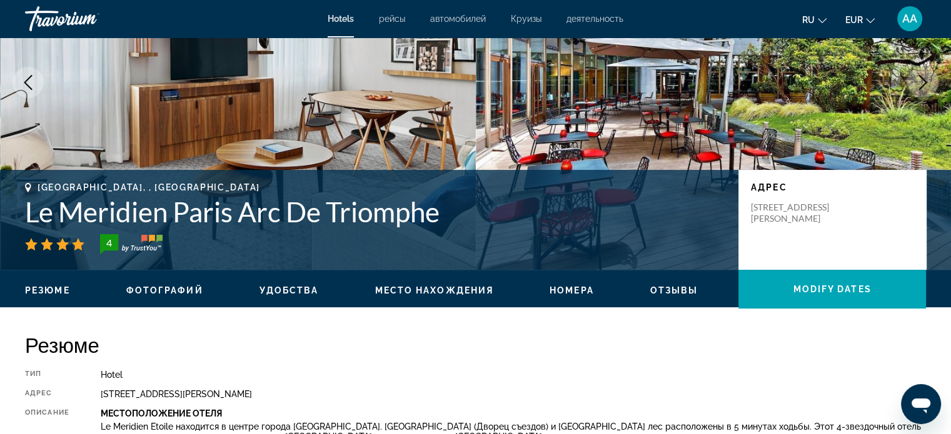
scroll to position [0, 0]
